Goal: Task Accomplishment & Management: Complete application form

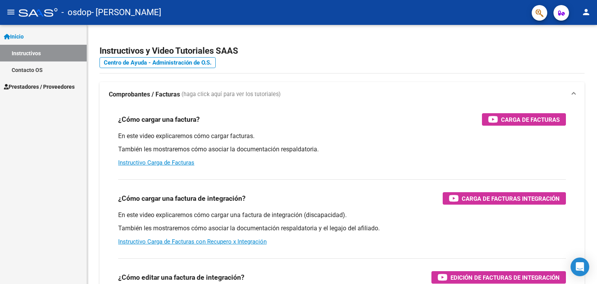
click at [44, 84] on span "Prestadores / Proveedores" at bounding box center [39, 86] width 71 height 9
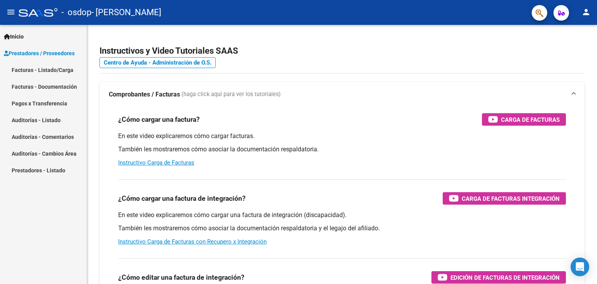
click at [71, 68] on link "Facturas - Listado/Carga" at bounding box center [43, 69] width 87 height 17
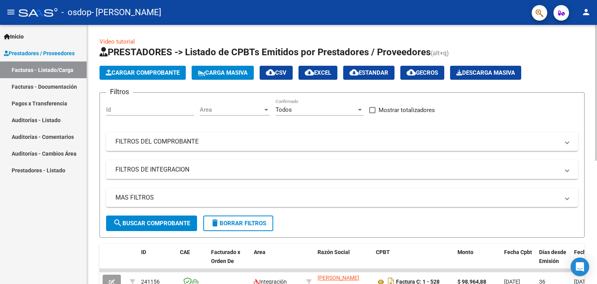
click at [125, 110] on input "Id" at bounding box center [150, 109] width 88 height 7
type input "-1"
click at [148, 106] on input "-1" at bounding box center [150, 109] width 88 height 7
click at [231, 113] on div "Area Area" at bounding box center [235, 107] width 70 height 17
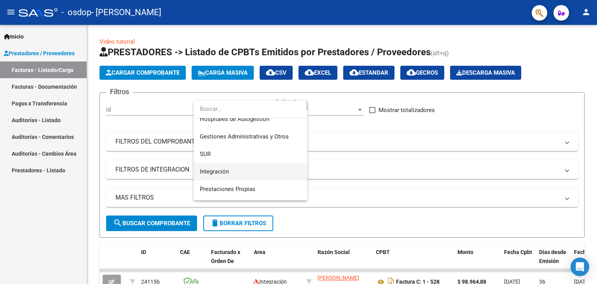
scroll to position [39, 0]
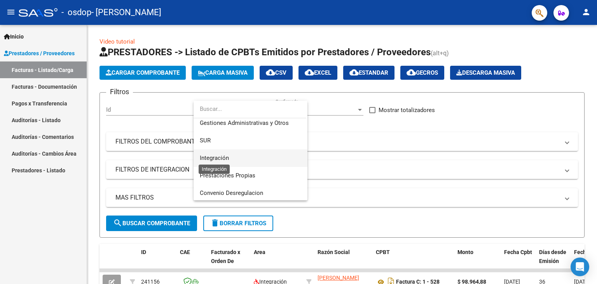
click at [224, 158] on span "Integración" at bounding box center [214, 157] width 29 height 7
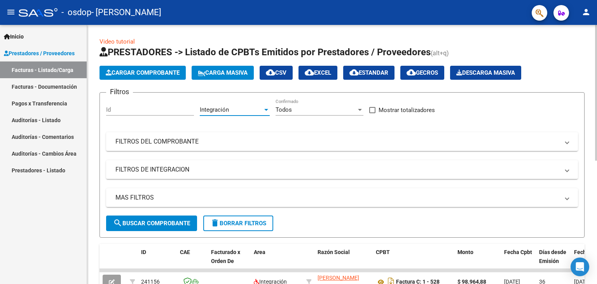
click at [153, 76] on button "Cargar Comprobante" at bounding box center [143, 73] width 86 height 14
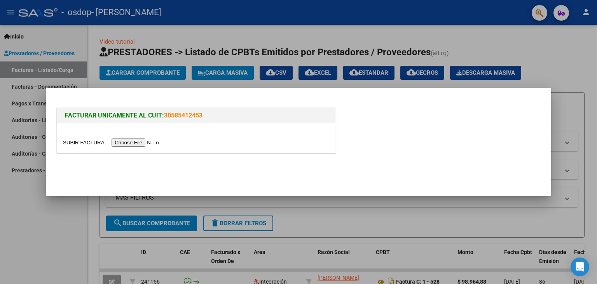
click at [582, 109] on div at bounding box center [298, 142] width 597 height 284
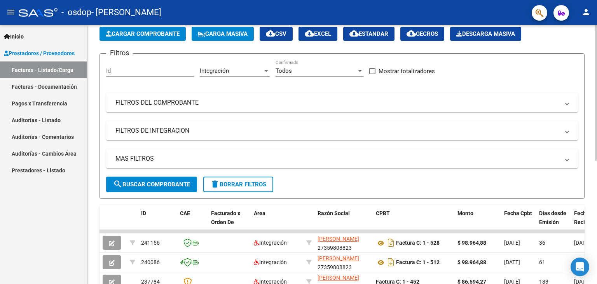
scroll to position [0, 0]
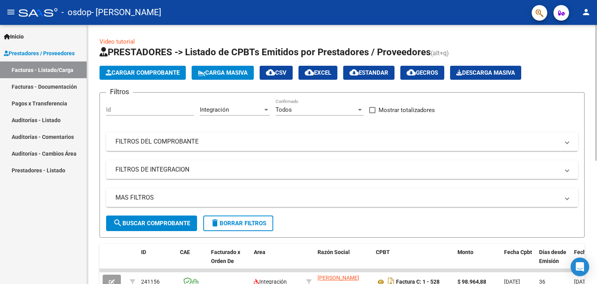
click at [173, 138] on mat-panel-title "FILTROS DEL COMPROBANTE" at bounding box center [337, 141] width 444 height 9
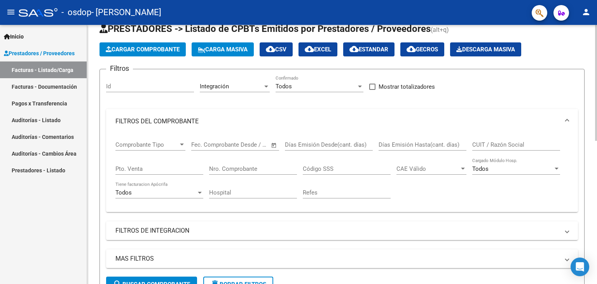
scroll to position [78, 0]
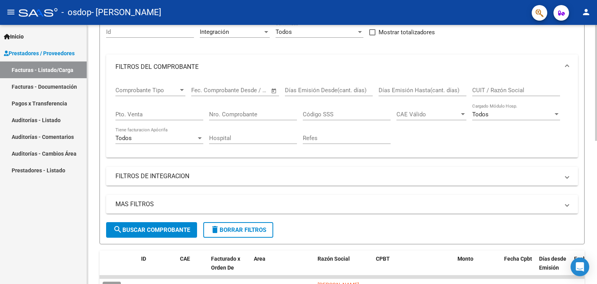
click at [186, 178] on mat-panel-title "FILTROS DE INTEGRACION" at bounding box center [337, 176] width 444 height 9
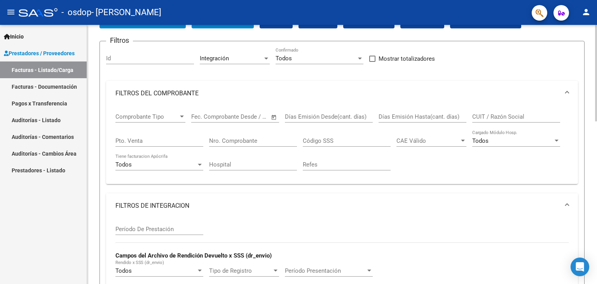
scroll to position [0, 0]
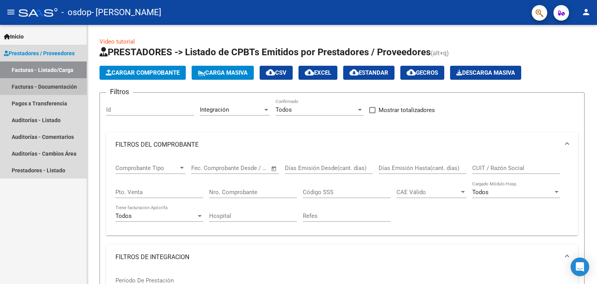
click at [30, 89] on link "Facturas - Documentación" at bounding box center [43, 86] width 87 height 17
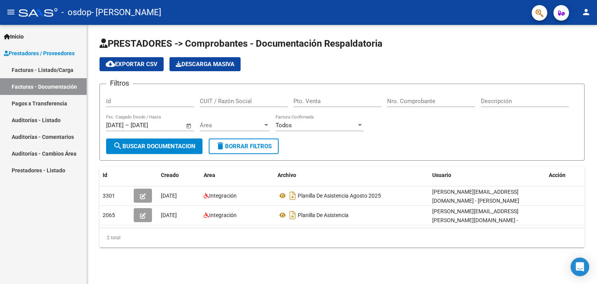
click at [42, 49] on span "Prestadores / Proveedores" at bounding box center [39, 53] width 71 height 9
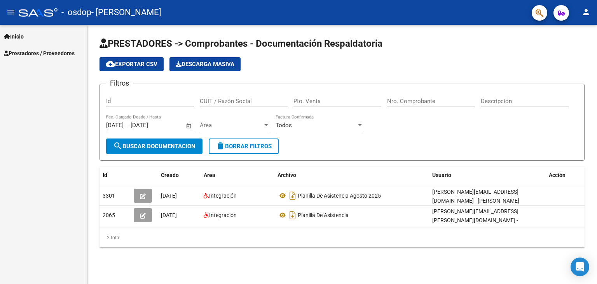
click at [43, 52] on span "Prestadores / Proveedores" at bounding box center [39, 53] width 71 height 9
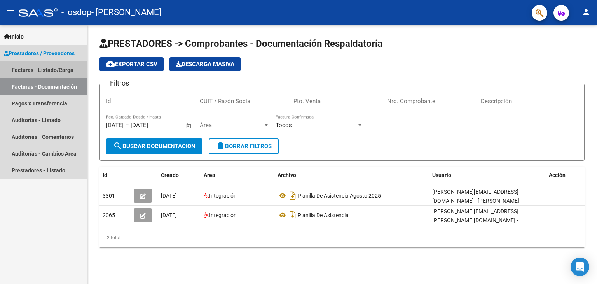
click at [55, 70] on link "Facturas - Listado/Carga" at bounding box center [43, 69] width 87 height 17
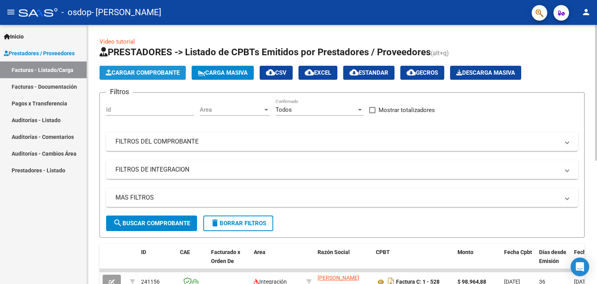
click at [143, 78] on button "Cargar Comprobante" at bounding box center [143, 73] width 86 height 14
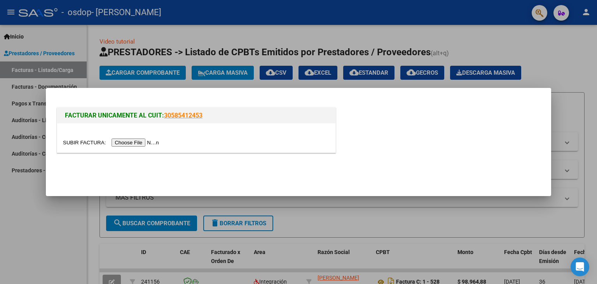
click at [131, 142] on input "file" at bounding box center [112, 142] width 98 height 8
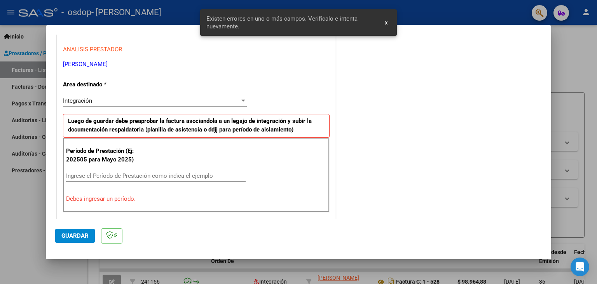
scroll to position [156, 0]
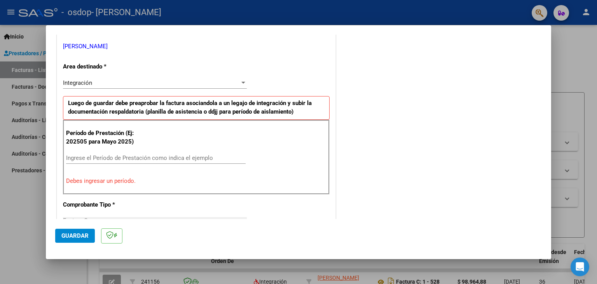
drag, startPoint x: 136, startPoint y: 152, endPoint x: 138, endPoint y: 156, distance: 4.0
click at [136, 153] on div "Ingrese el Período de Prestación como indica el ejemplo" at bounding box center [156, 158] width 180 height 12
click at [138, 156] on input "Ingrese el Período de Prestación como indica el ejemplo" at bounding box center [156, 157] width 180 height 7
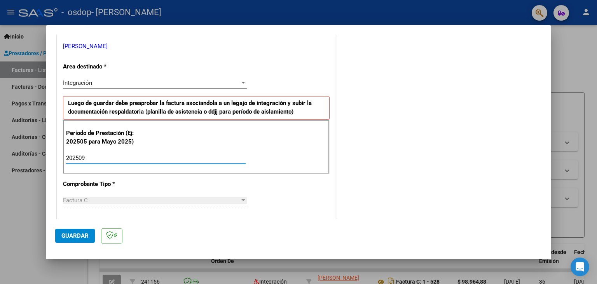
type input "202509"
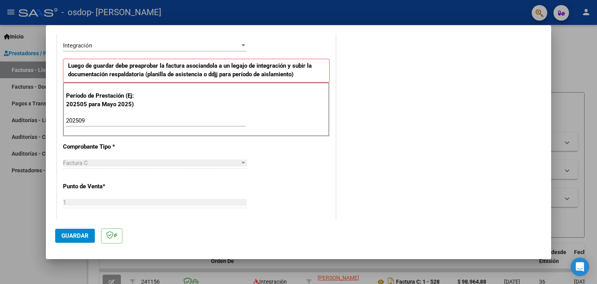
scroll to position [233, 0]
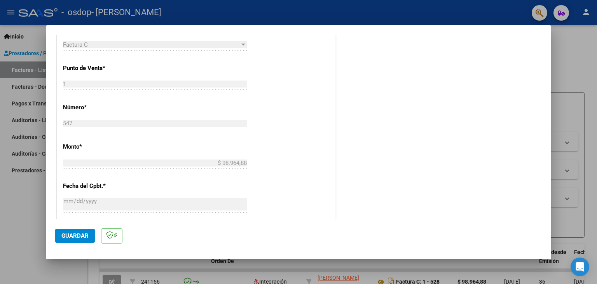
click at [97, 166] on div "$ 98.964,88 Ingresar el monto" at bounding box center [155, 163] width 184 height 12
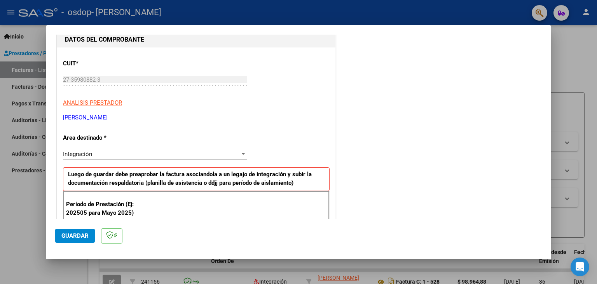
scroll to position [0, 0]
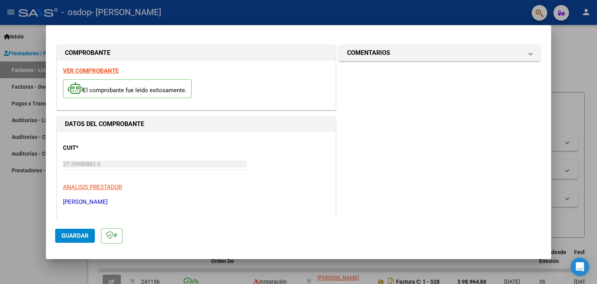
click at [65, 233] on span "Guardar" at bounding box center [74, 235] width 27 height 7
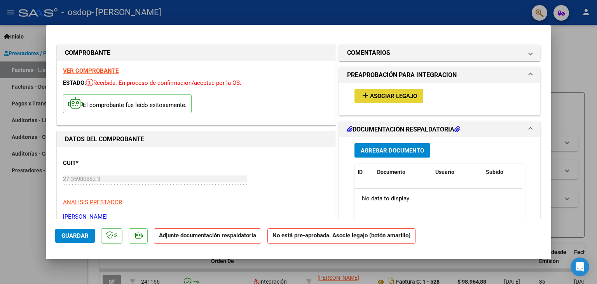
click at [393, 94] on span "Asociar Legajo" at bounding box center [393, 96] width 47 height 7
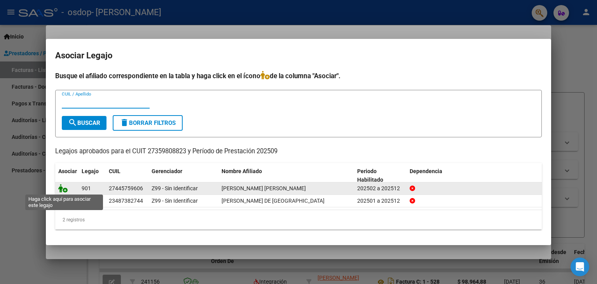
click at [66, 188] on icon at bounding box center [62, 188] width 9 height 9
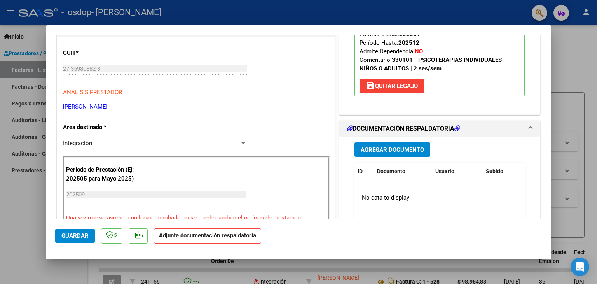
scroll to position [117, 0]
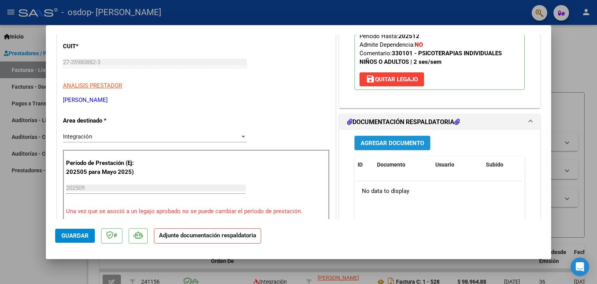
click at [409, 140] on span "Agregar Documento" at bounding box center [392, 143] width 63 height 7
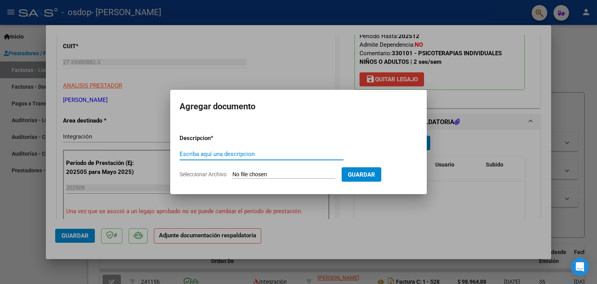
click at [276, 178] on input "Seleccionar Archivo" at bounding box center [284, 174] width 103 height 7
click at [286, 173] on input "Seleccionar Archivo" at bounding box center [284, 174] width 103 height 7
type input "C:\fakepath\Planilla, [DATE], [PERSON_NAME].pdf"
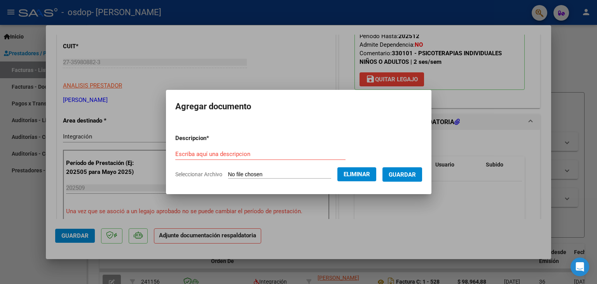
click at [222, 150] on div "Escriba aquí una descripcion" at bounding box center [260, 154] width 170 height 12
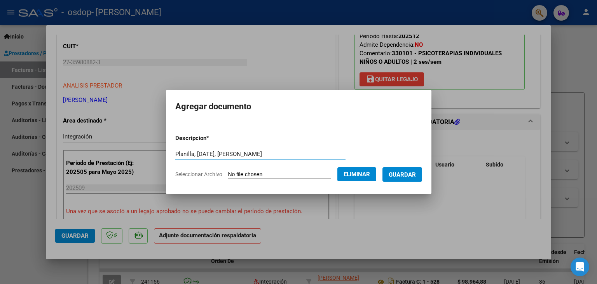
type input "Planilla, [DATE], [PERSON_NAME]"
click at [415, 176] on span "Guardar" at bounding box center [402, 174] width 27 height 7
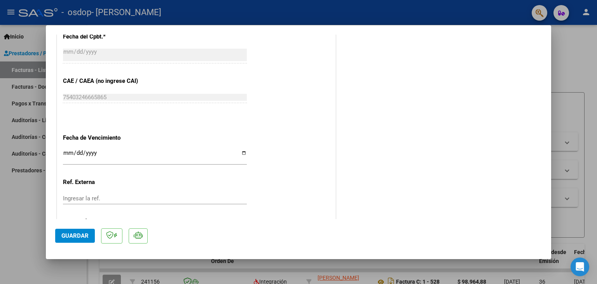
scroll to position [472, 0]
click at [240, 152] on input "Ingresar la fecha" at bounding box center [155, 156] width 184 height 12
click at [241, 154] on input "Ingresar la fecha" at bounding box center [155, 156] width 184 height 12
type input "[DATE]"
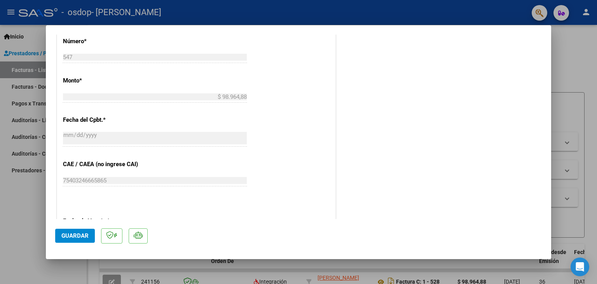
scroll to position [511, 0]
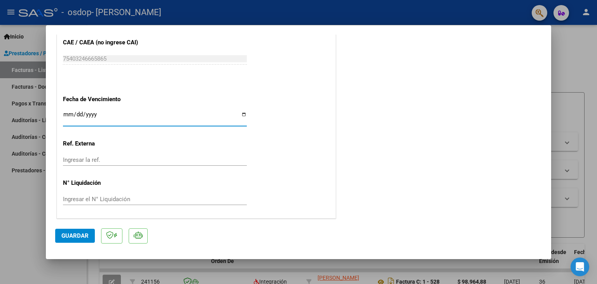
click at [71, 238] on span "Guardar" at bounding box center [74, 235] width 27 height 7
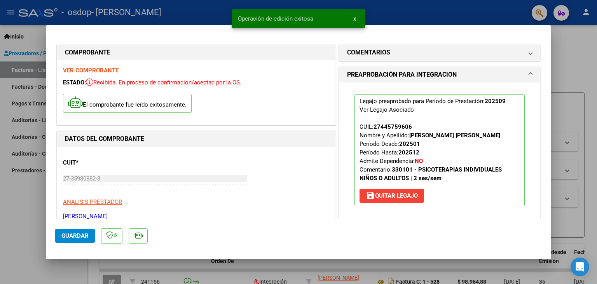
scroll to position [0, 0]
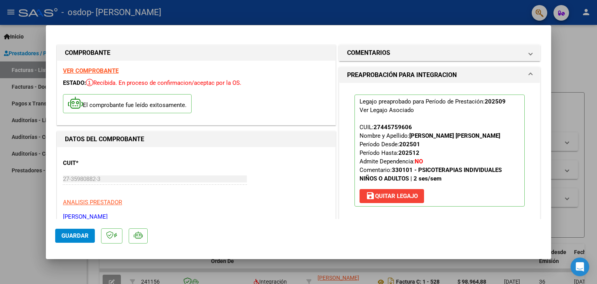
type input "$ 0,00"
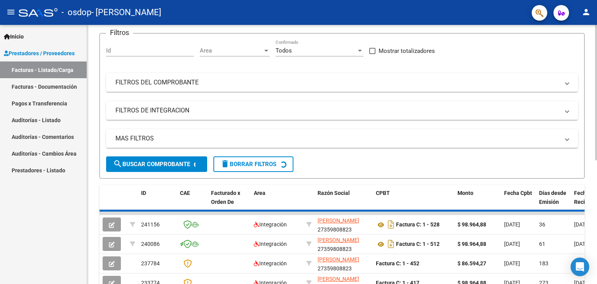
scroll to position [156, 0]
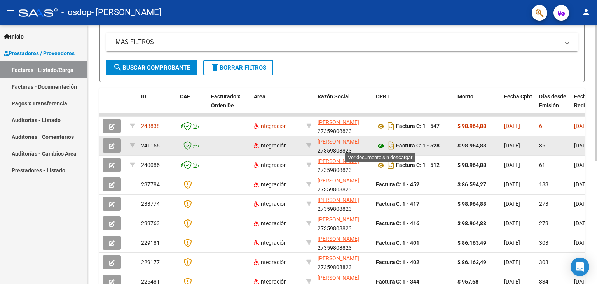
click at [380, 146] on icon at bounding box center [381, 145] width 10 height 9
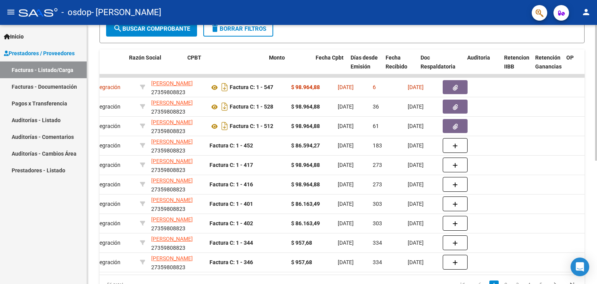
scroll to position [0, 197]
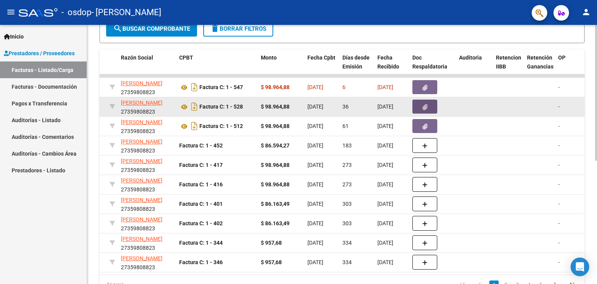
click at [420, 106] on button "button" at bounding box center [425, 107] width 25 height 14
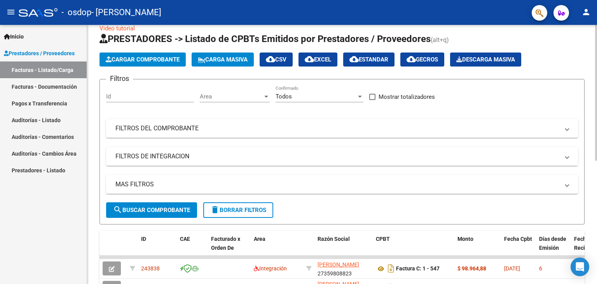
scroll to position [0, 0]
